Goal: Task Accomplishment & Management: Use online tool/utility

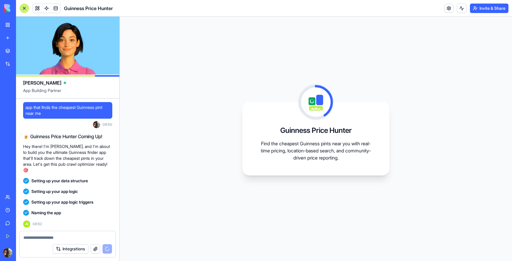
scroll to position [37, 0]
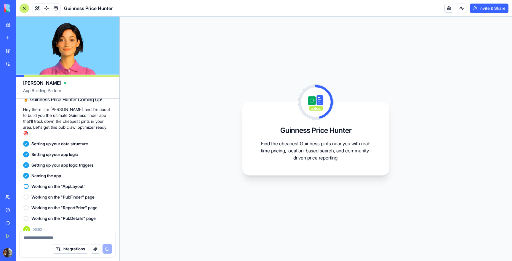
click at [35, 152] on div "Setting up your app logic" at bounding box center [67, 154] width 89 height 11
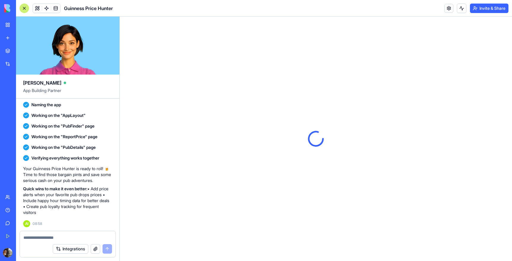
scroll to position [0, 0]
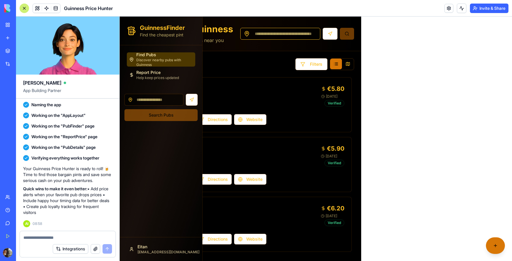
click at [287, 32] on input at bounding box center [280, 34] width 80 height 12
type input "********"
click at [496, 246] on button "Report New Price" at bounding box center [495, 246] width 19 height 17
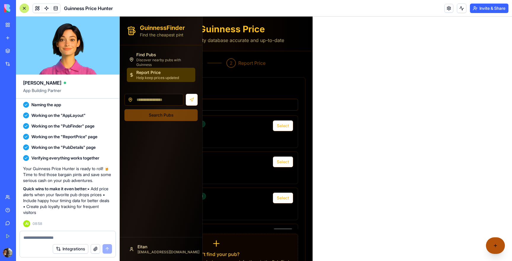
click at [493, 244] on button "Report New Price" at bounding box center [495, 246] width 19 height 17
click at [423, 216] on div "GuinnessFinder Find the cheapest pint Find Pubs Discover nearby pubs with Guinn…" at bounding box center [316, 159] width 392 height 284
